Goal: Task Accomplishment & Management: Complete application form

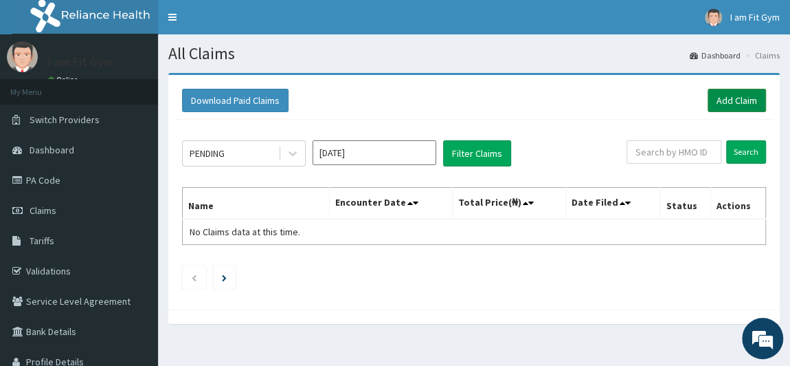
click at [712, 93] on link "Add Claim" at bounding box center [737, 100] width 58 height 23
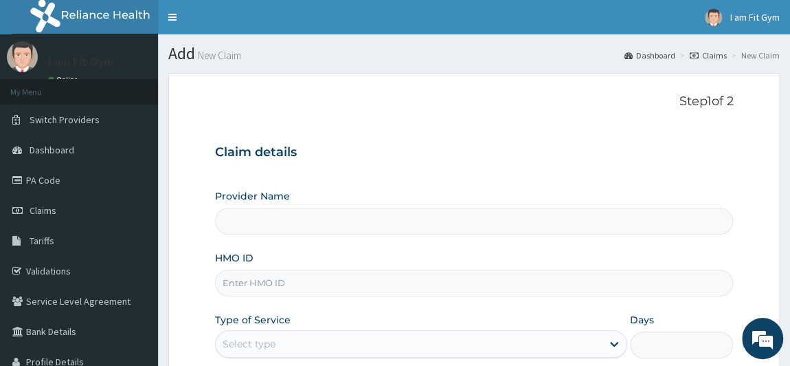
type input "I am fit Gym - Magodo"
type input "1"
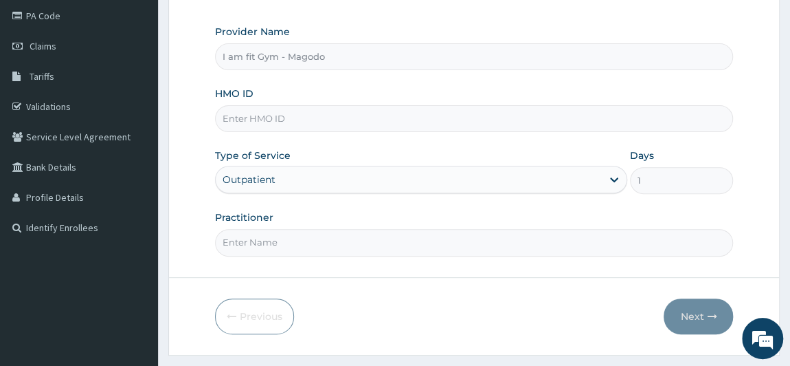
scroll to position [195, 0]
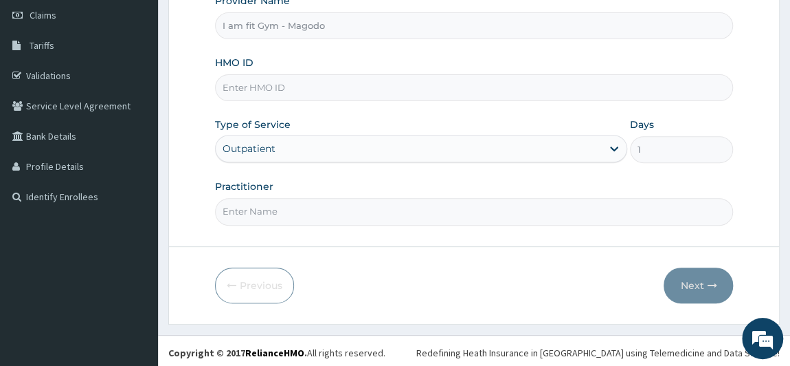
click at [338, 208] on input "Practitioner" at bounding box center [474, 211] width 519 height 27
type input "RAZZIECMB"
click at [273, 80] on input "HMO ID" at bounding box center [474, 87] width 519 height 27
type input "AXI/10015/A"
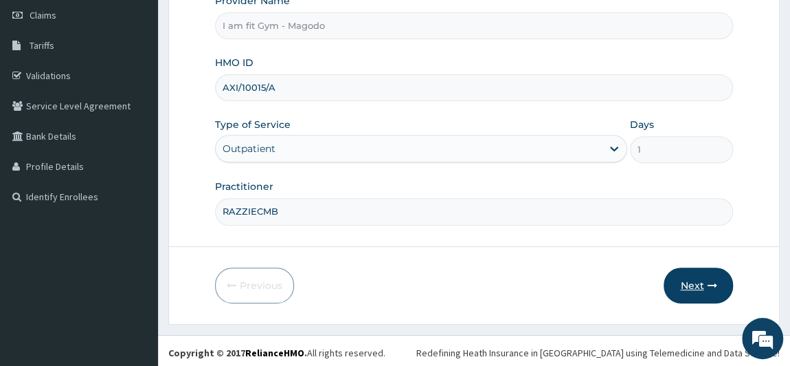
click at [696, 278] on button "Next" at bounding box center [698, 285] width 69 height 36
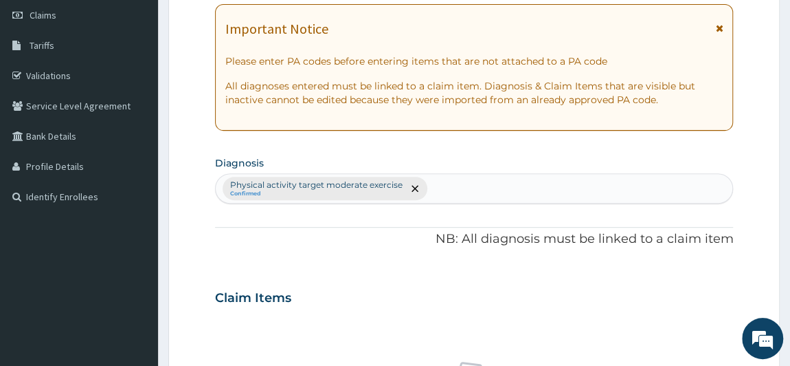
scroll to position [515, 0]
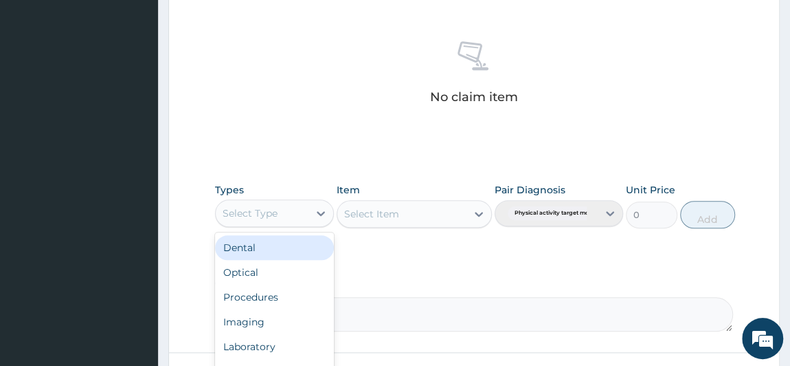
click at [293, 212] on div "Select Type" at bounding box center [262, 213] width 93 height 22
type input "GY"
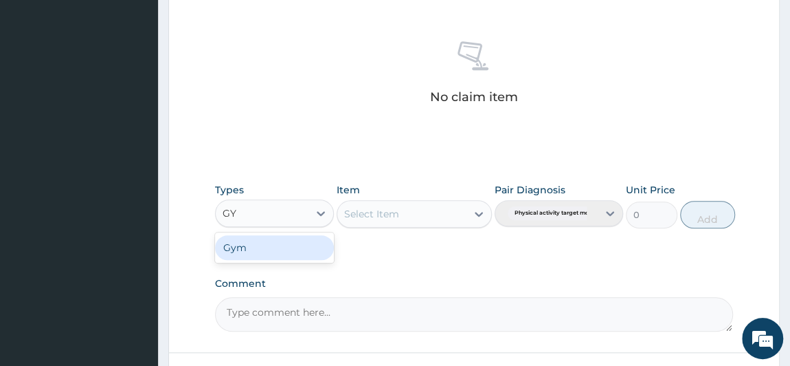
click at [276, 251] on div "Gym" at bounding box center [275, 247] width 120 height 25
click at [395, 200] on div "Select Item" at bounding box center [414, 213] width 155 height 27
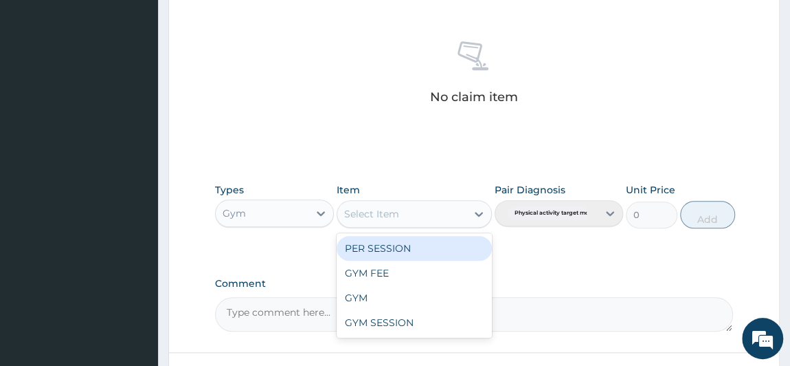
click at [396, 255] on div "PER SESSION" at bounding box center [414, 248] width 155 height 25
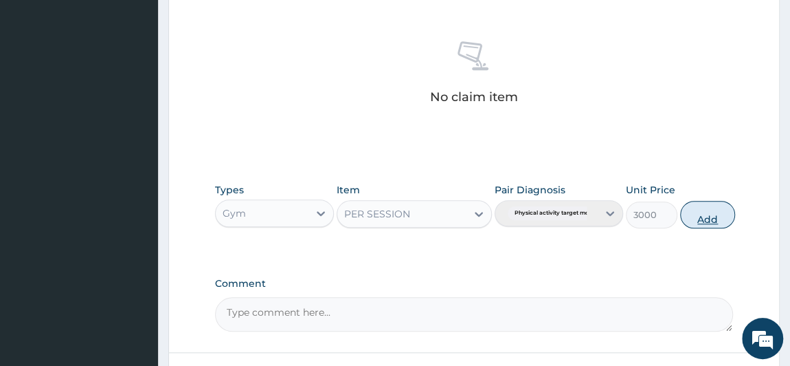
click at [698, 219] on button "Add" at bounding box center [707, 214] width 55 height 27
type input "0"
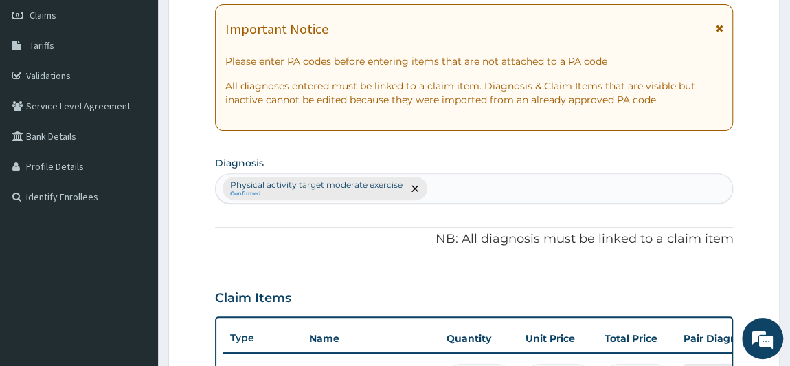
scroll to position [89, 0]
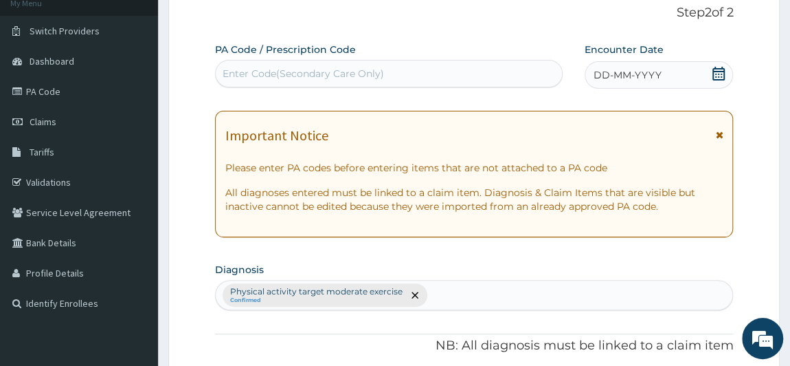
click at [720, 69] on icon at bounding box center [719, 74] width 14 height 14
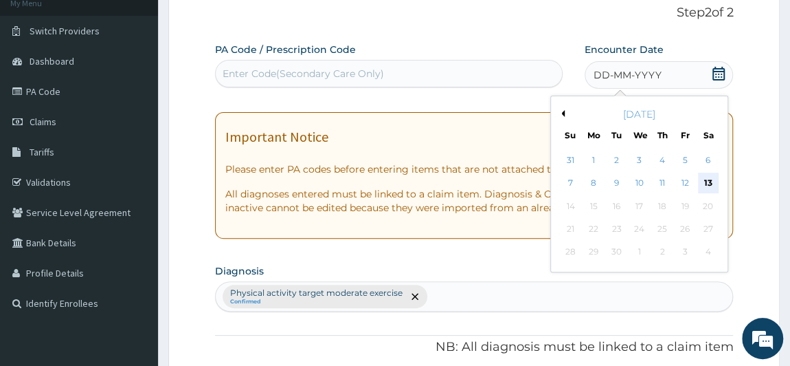
click at [708, 177] on div "13" at bounding box center [707, 183] width 21 height 21
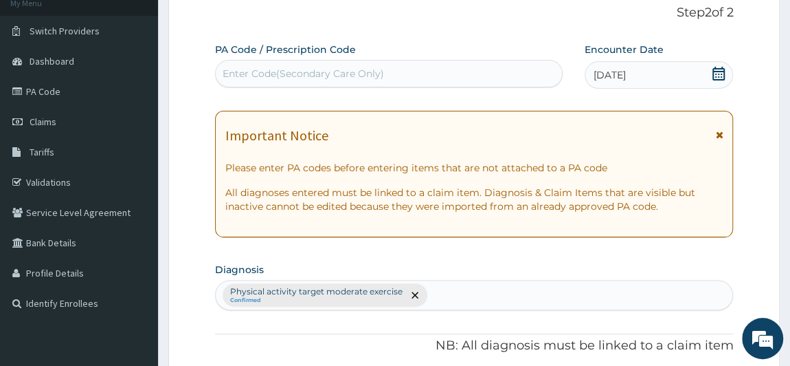
click at [383, 65] on div "Enter Code(Secondary Care Only)" at bounding box center [389, 74] width 346 height 22
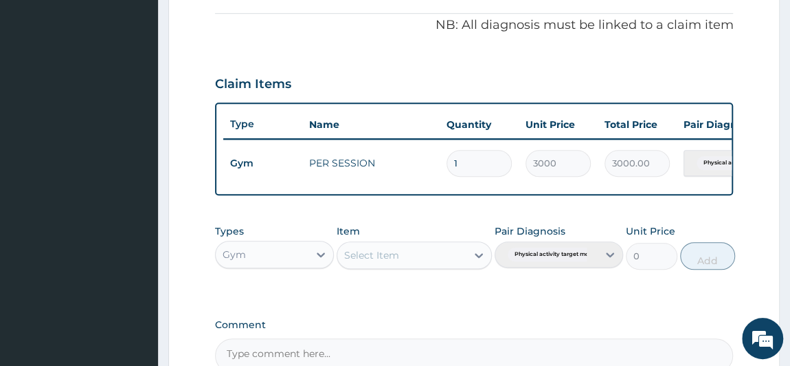
scroll to position [566, 0]
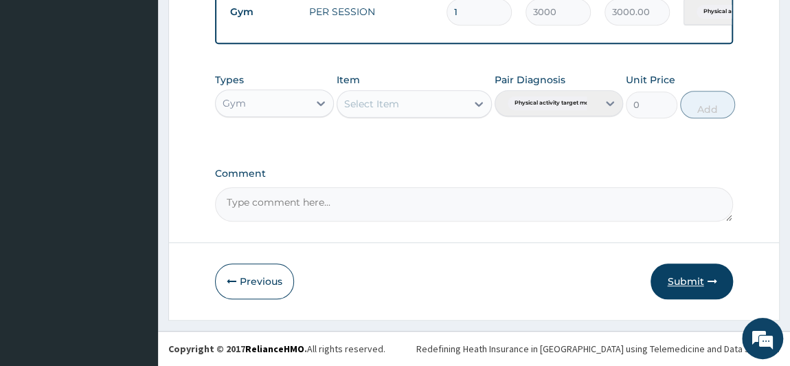
type input "PA/DB97C7"
click at [681, 277] on button "Submit" at bounding box center [692, 281] width 82 height 36
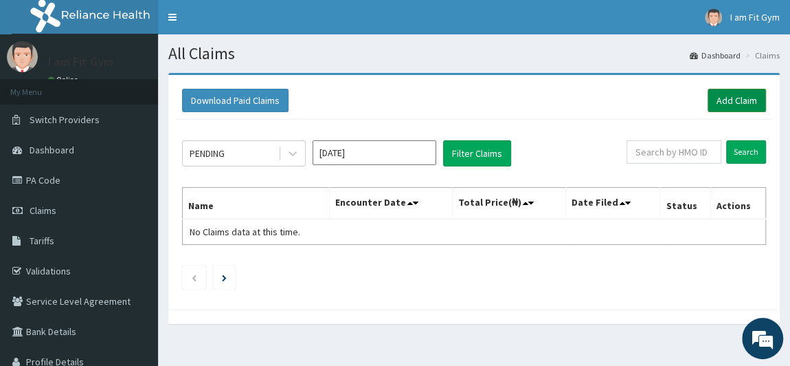
click at [726, 92] on link "Add Claim" at bounding box center [737, 100] width 58 height 23
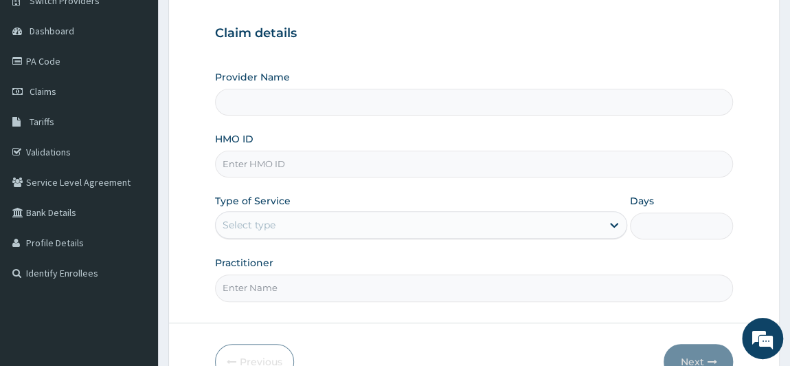
type input "I am fit Gym - Magodo"
type input "1"
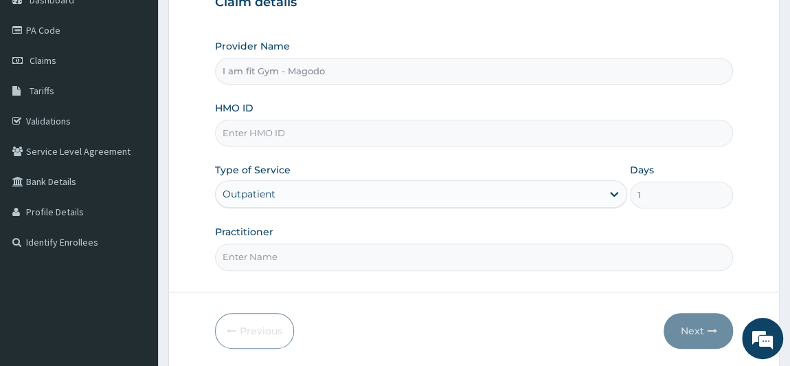
scroll to position [178, 0]
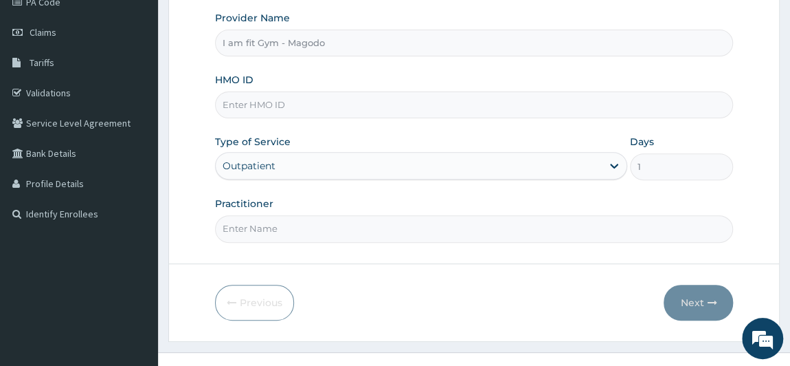
click at [243, 101] on input "HMO ID" at bounding box center [474, 104] width 519 height 27
type input "KSB/11564/A"
click at [355, 231] on input "Practitioner" at bounding box center [474, 228] width 519 height 27
type input "RAZZIECMB"
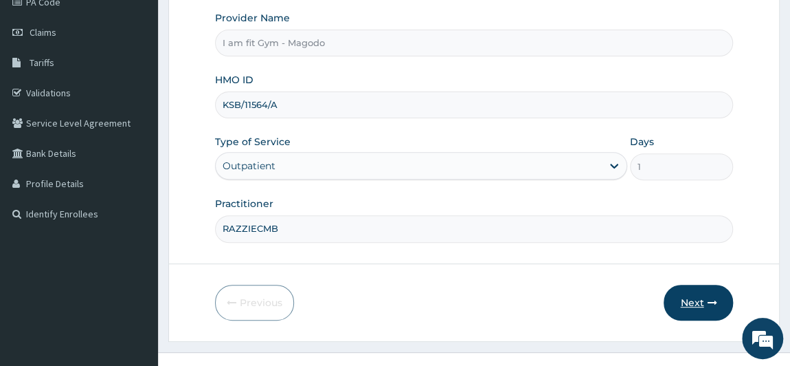
click at [690, 293] on button "Next" at bounding box center [698, 302] width 69 height 36
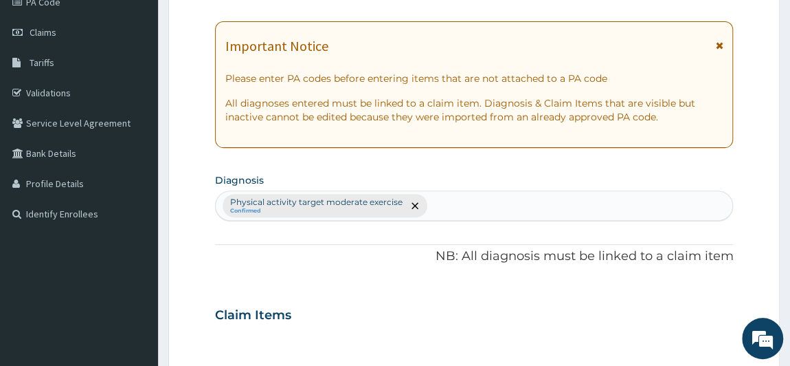
scroll to position [497, 0]
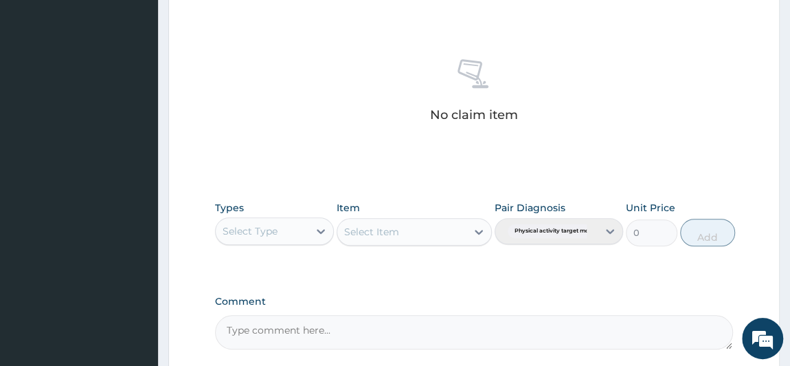
click at [270, 225] on div "Select Type" at bounding box center [250, 231] width 55 height 14
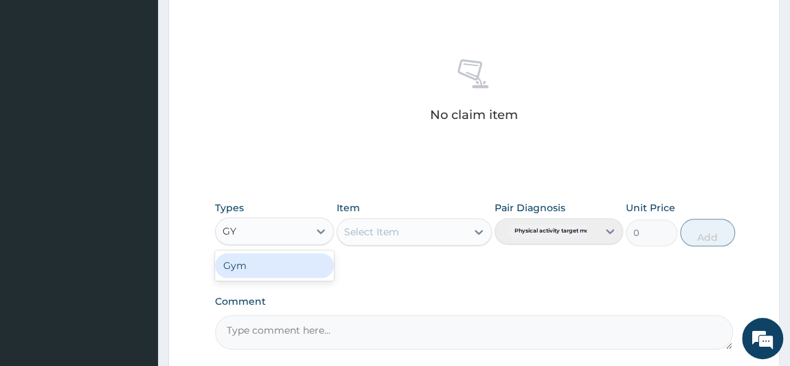
type input "GYM"
click at [276, 263] on div "Gym" at bounding box center [275, 265] width 120 height 25
click at [410, 223] on div "Select Item" at bounding box center [387, 232] width 100 height 22
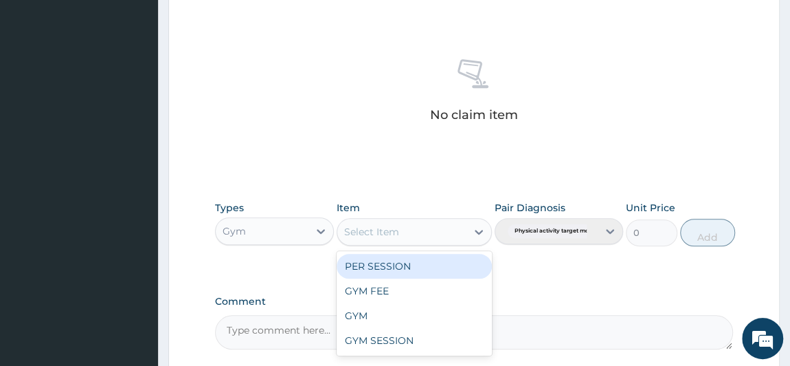
click at [383, 254] on div "PER SESSION" at bounding box center [414, 266] width 155 height 25
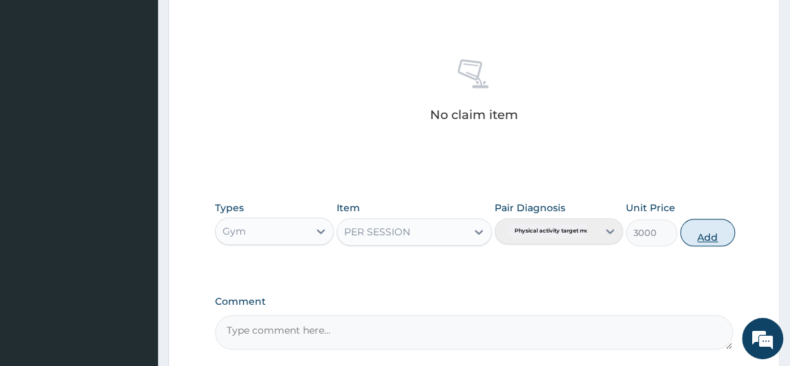
click at [706, 235] on button "Add" at bounding box center [707, 232] width 55 height 27
type input "0"
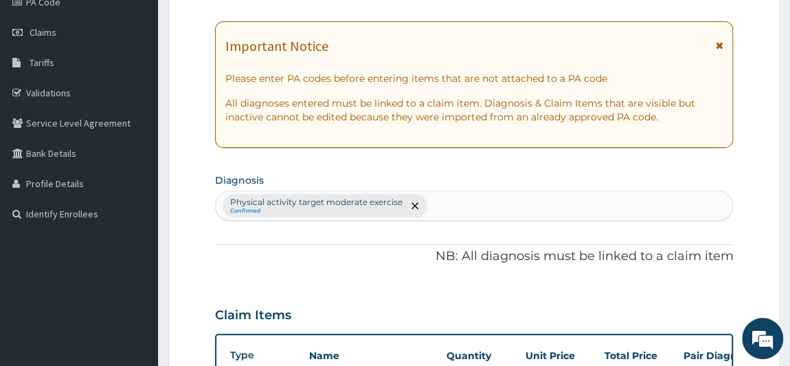
scroll to position [0, 0]
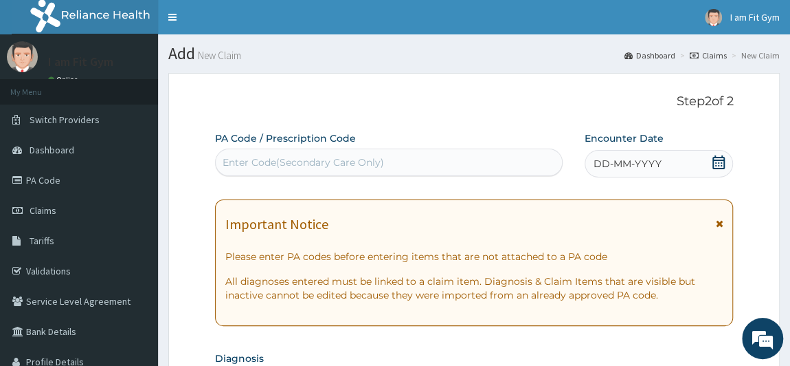
click at [698, 154] on div "DD-MM-YYYY" at bounding box center [659, 163] width 149 height 27
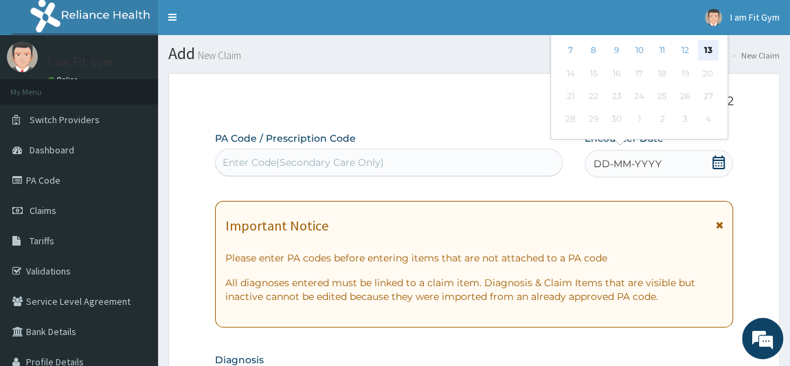
click at [707, 54] on div "13" at bounding box center [707, 51] width 21 height 21
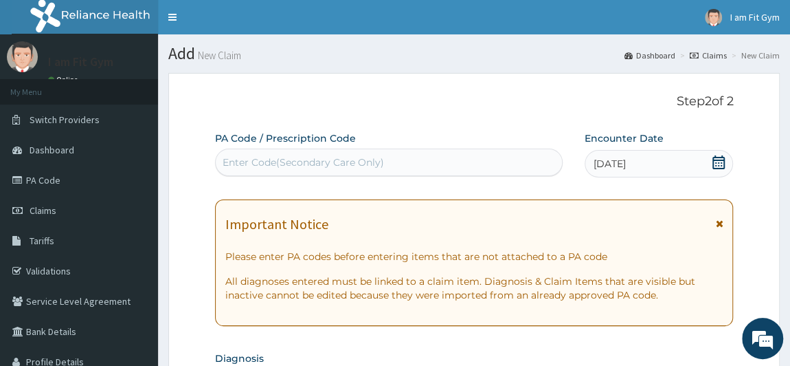
click at [707, 54] on link "Claims" at bounding box center [708, 55] width 37 height 12
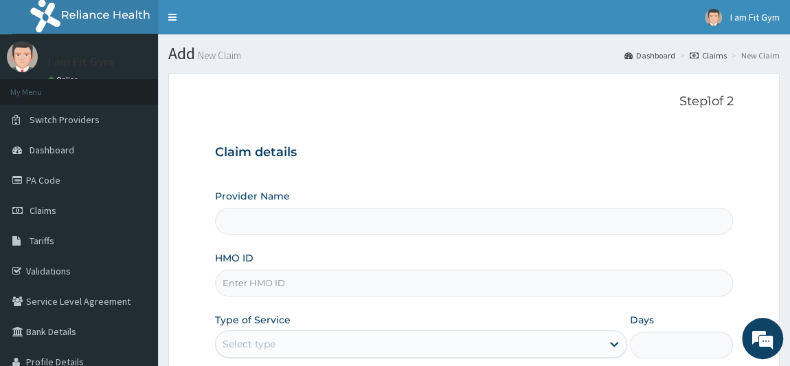
type input "I am fit Gym - Magodo"
type input "1"
click at [370, 282] on input "HMO ID" at bounding box center [474, 282] width 519 height 27
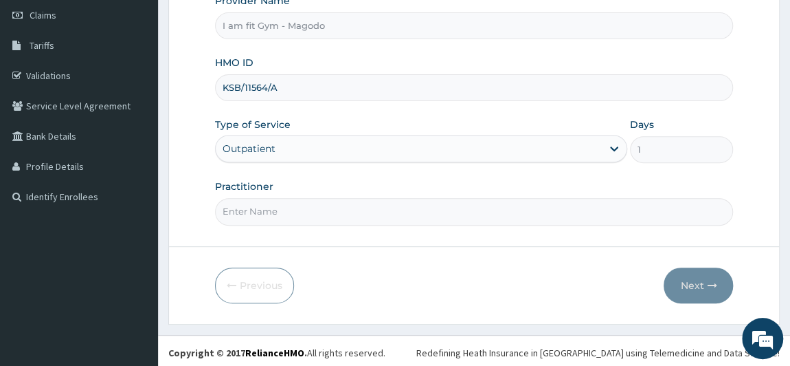
type input "KSB/11564/A"
click at [325, 201] on input "Practitioner" at bounding box center [474, 211] width 519 height 27
type input "RAZZIECMB"
click at [703, 290] on button "Next" at bounding box center [698, 285] width 69 height 36
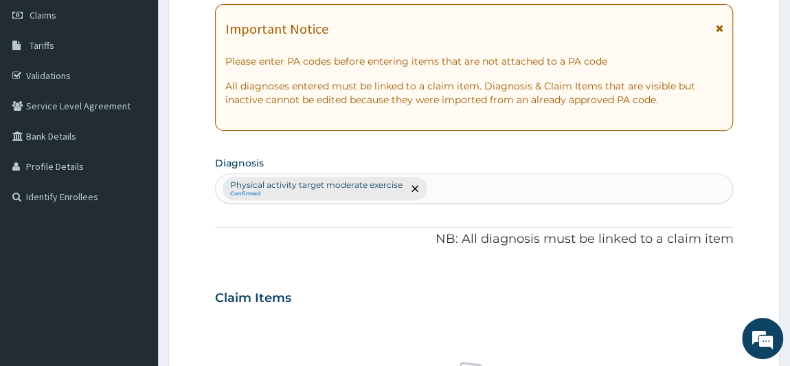
scroll to position [515, 0]
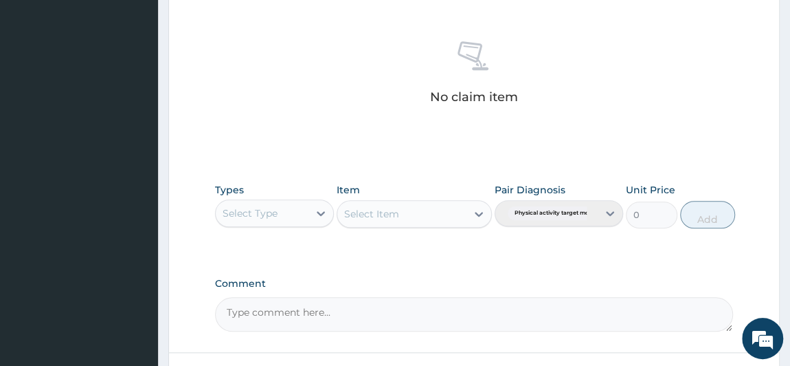
click at [285, 212] on div "Select Type" at bounding box center [262, 213] width 93 height 22
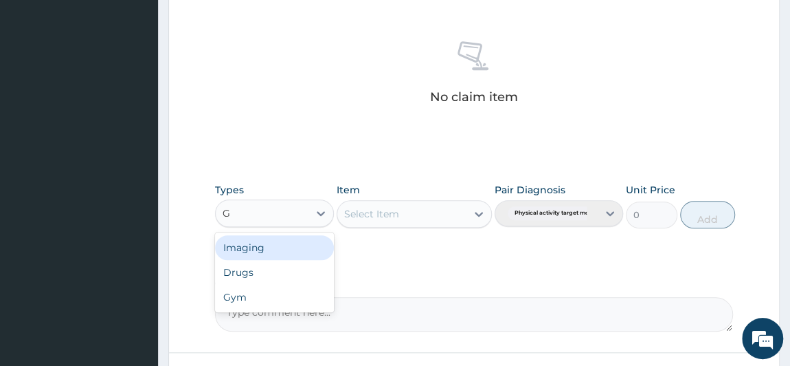
type input "GY"
click at [274, 243] on div "Gym" at bounding box center [275, 247] width 120 height 25
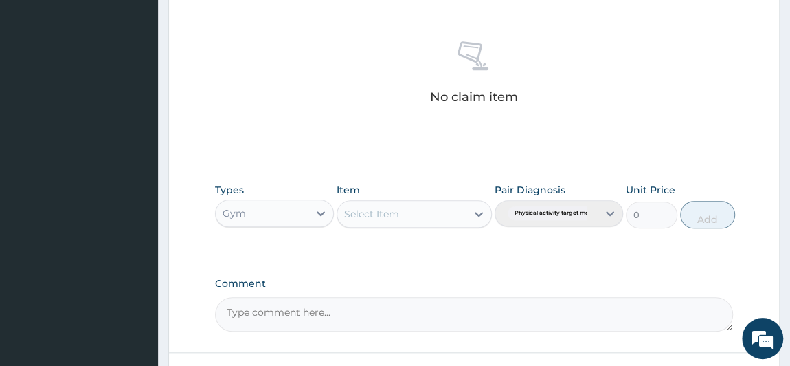
click at [376, 215] on div "Select Item" at bounding box center [371, 214] width 55 height 14
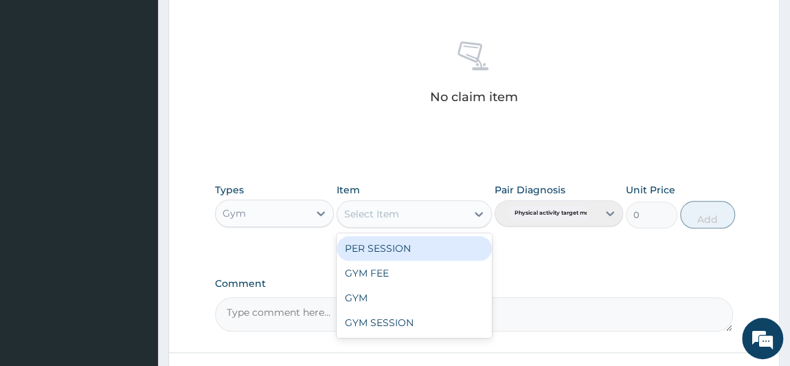
click at [369, 251] on div "PER SESSION" at bounding box center [414, 248] width 155 height 25
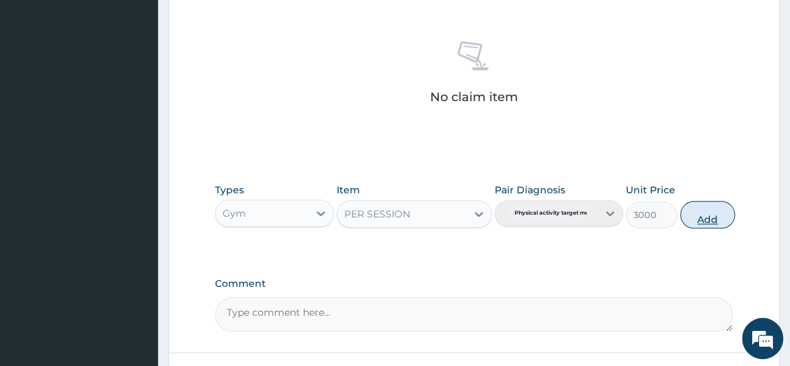
click at [703, 214] on button "Add" at bounding box center [707, 214] width 55 height 27
type input "0"
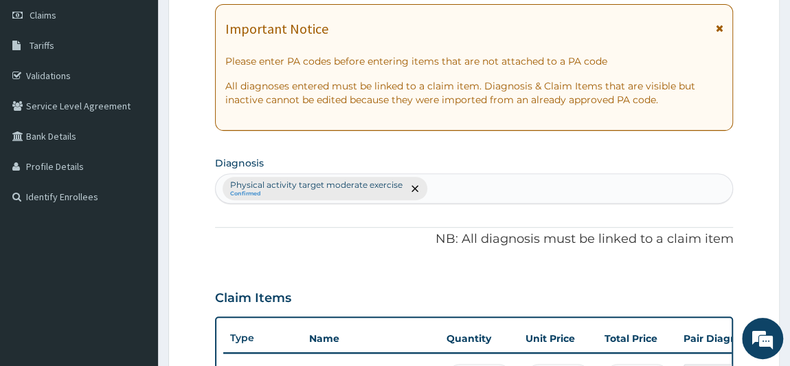
scroll to position [0, 0]
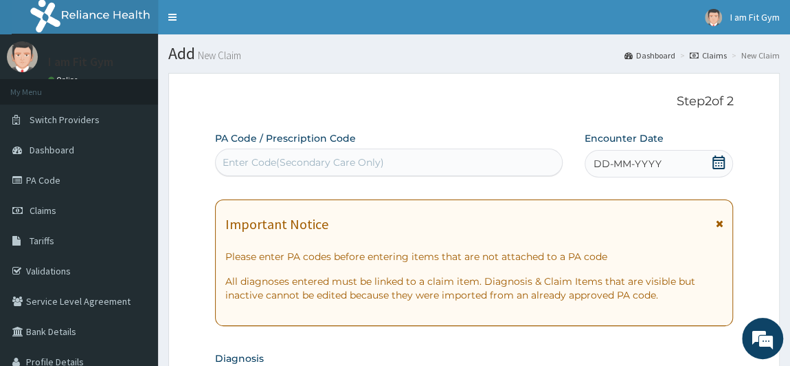
click at [719, 159] on icon at bounding box center [719, 162] width 12 height 14
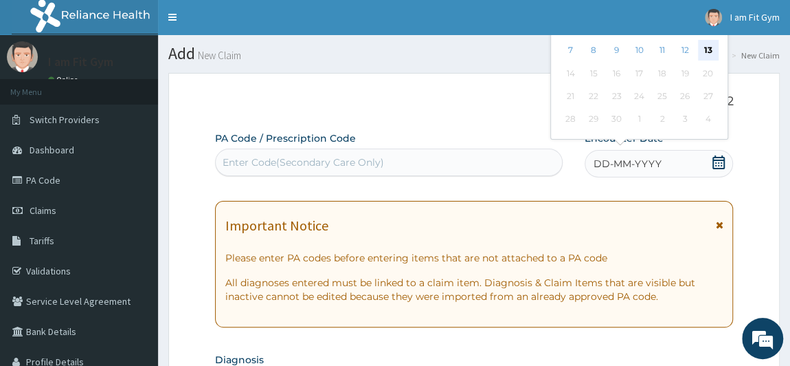
click at [707, 49] on div "13" at bounding box center [707, 51] width 21 height 21
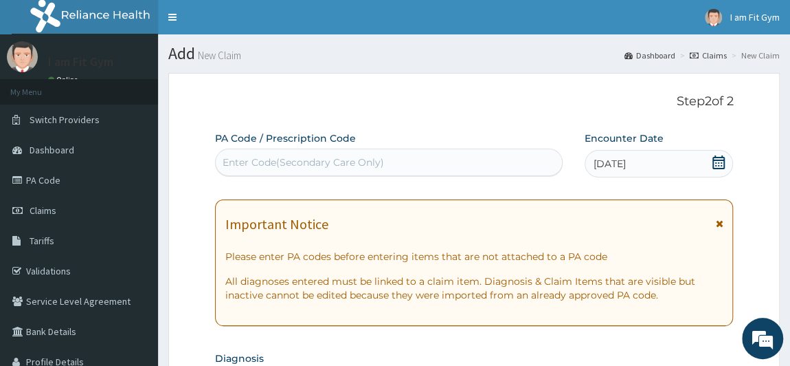
click at [410, 163] on div "Enter Code(Secondary Care Only)" at bounding box center [389, 162] width 346 height 22
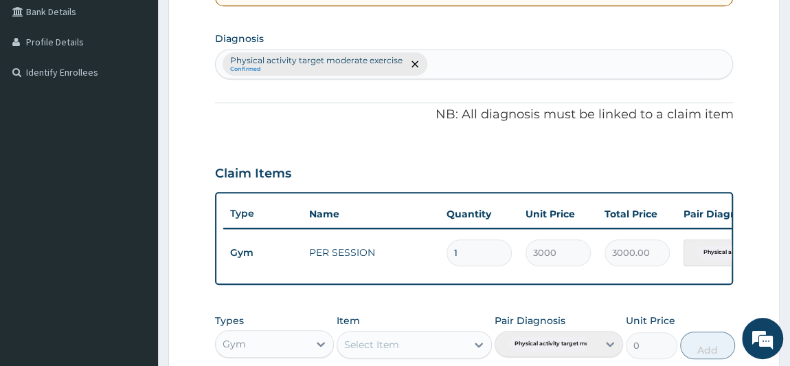
scroll to position [566, 0]
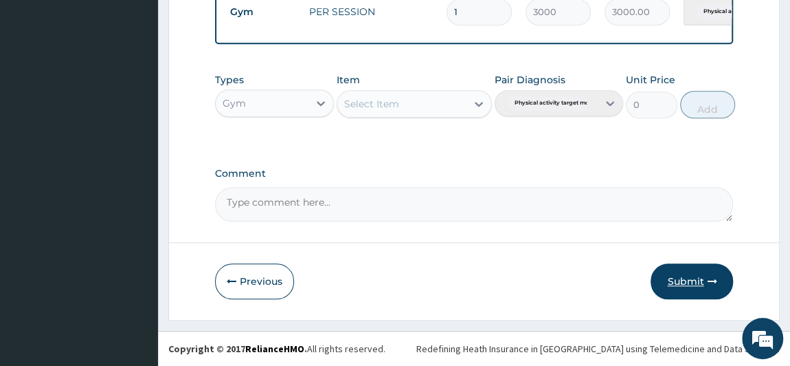
type input "PA/5F6DF9"
click at [700, 275] on button "Submit" at bounding box center [692, 281] width 82 height 36
